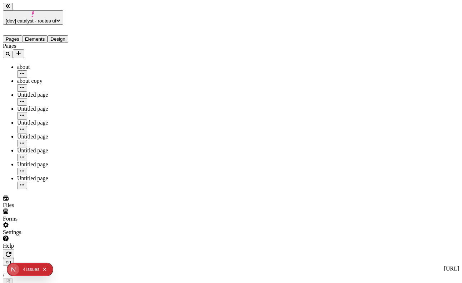
click at [244, 258] on div "en [URL] /" at bounding box center [231, 272] width 457 height 28
click at [214, 258] on div "en [URL] /" at bounding box center [231, 272] width 457 height 28
click at [172, 258] on div "en [URL] /" at bounding box center [231, 272] width 457 height 28
click at [174, 258] on div "en [URL] /" at bounding box center [231, 272] width 457 height 28
click at [172, 272] on div "/" at bounding box center [231, 275] width 457 height 6
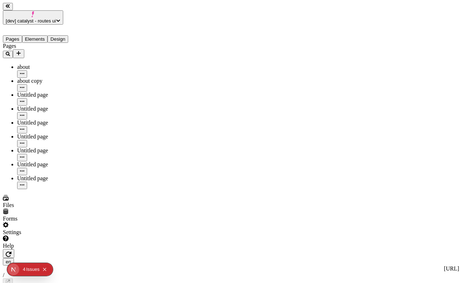
click at [175, 258] on div "en [URL] /" at bounding box center [231, 272] width 457 height 28
click at [171, 272] on div "/" at bounding box center [231, 275] width 457 height 6
click at [172, 258] on div "en [URL] /" at bounding box center [231, 272] width 457 height 28
click at [170, 272] on div "/" at bounding box center [231, 275] width 457 height 6
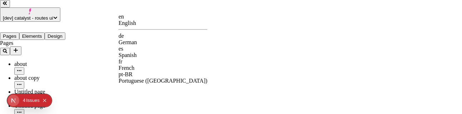
click at [155, 20] on div "English" at bounding box center [163, 23] width 89 height 6
